Goal: Task Accomplishment & Management: Complete application form

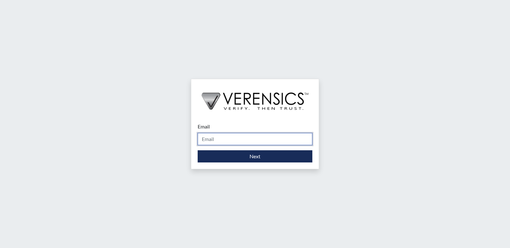
click at [219, 142] on input "Email" at bounding box center [255, 139] width 115 height 12
type input "[EMAIL_ADDRESS][DOMAIN_NAME]"
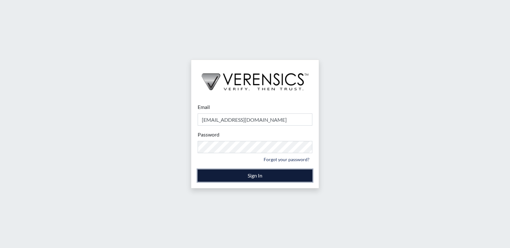
click at [244, 171] on button "Sign In" at bounding box center [255, 175] width 115 height 12
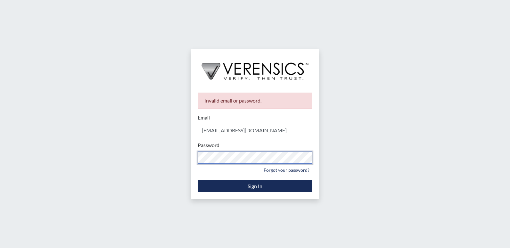
click at [168, 157] on div "Invalid email or password. Email [EMAIL_ADDRESS][DOMAIN_NAME] Please provide yo…" at bounding box center [255, 124] width 510 height 248
click at [152, 158] on div "Invalid email or password. Email [EMAIL_ADDRESS][DOMAIN_NAME] Please provide yo…" at bounding box center [255, 124] width 510 height 248
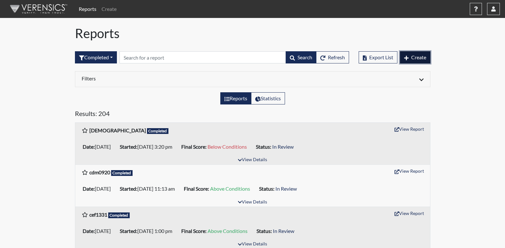
click at [424, 59] on span "Create" at bounding box center [418, 57] width 15 height 6
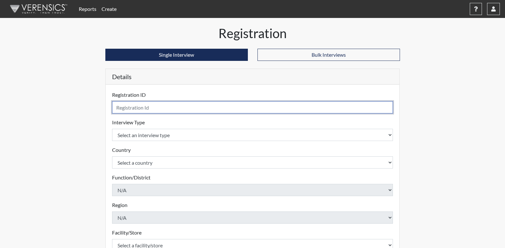
click at [269, 111] on input "text" at bounding box center [252, 107] width 281 height 12
type input "6646"
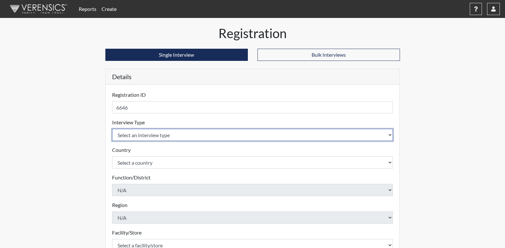
click at [300, 134] on select "Select an interview type Corrections Pre-Employment" at bounding box center [252, 135] width 281 height 12
select select "ff733e93-e1bf-11ea-9c9f-0eff0cf7eb8f"
click at [112, 129] on select "Select an interview type Corrections Pre-Employment" at bounding box center [252, 135] width 281 height 12
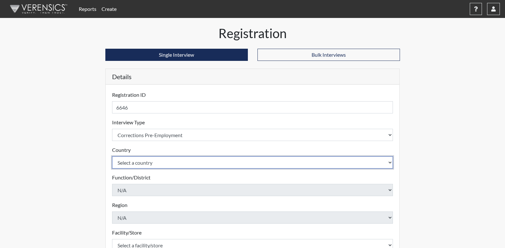
click at [387, 166] on select "Select a country [GEOGRAPHIC_DATA] [GEOGRAPHIC_DATA]" at bounding box center [252, 162] width 281 height 12
select select "united-states-of-[GEOGRAPHIC_DATA]"
click at [112, 156] on select "Select a country [GEOGRAPHIC_DATA] [GEOGRAPHIC_DATA]" at bounding box center [252, 162] width 281 height 12
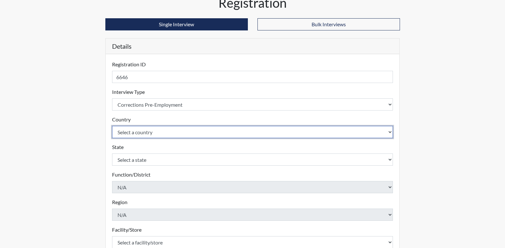
scroll to position [32, 0]
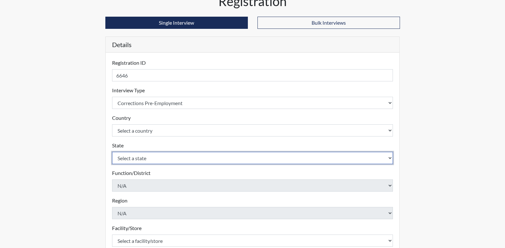
click at [381, 158] on select "Select a state [US_STATE] [US_STATE] [US_STATE] [US_STATE] [US_STATE] [US_STATE…" at bounding box center [252, 158] width 281 height 12
select select "GA"
click at [112, 152] on select "Select a state [US_STATE] [US_STATE] [US_STATE] [US_STATE] [US_STATE] [US_STATE…" at bounding box center [252, 158] width 281 height 12
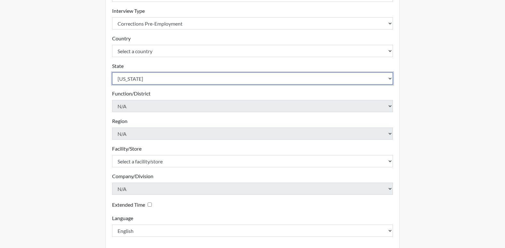
scroll to position [128, 0]
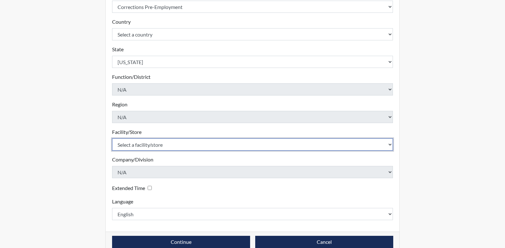
click at [380, 142] on select "Select a facility/store Central SP" at bounding box center [252, 144] width 281 height 12
select select "a04b0f19-1a10-4b74-b96d-c178def87229"
click at [112, 138] on select "Select a facility/store Central SP" at bounding box center [252, 144] width 281 height 12
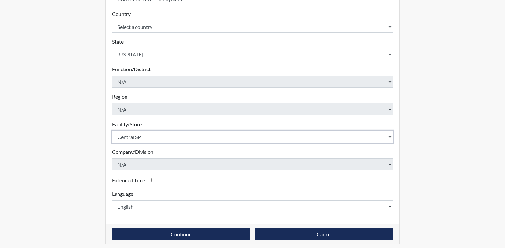
scroll to position [140, 0]
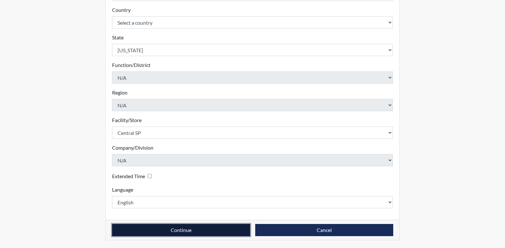
click at [180, 229] on button "Continue" at bounding box center [181, 230] width 138 height 12
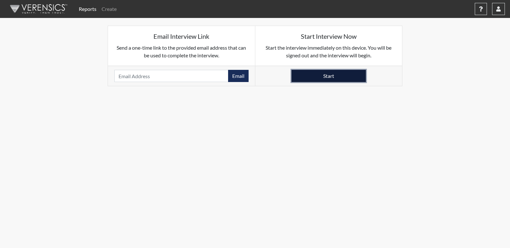
click at [342, 79] on button "Start" at bounding box center [328, 76] width 74 height 12
